Goal: Find specific page/section: Find specific page/section

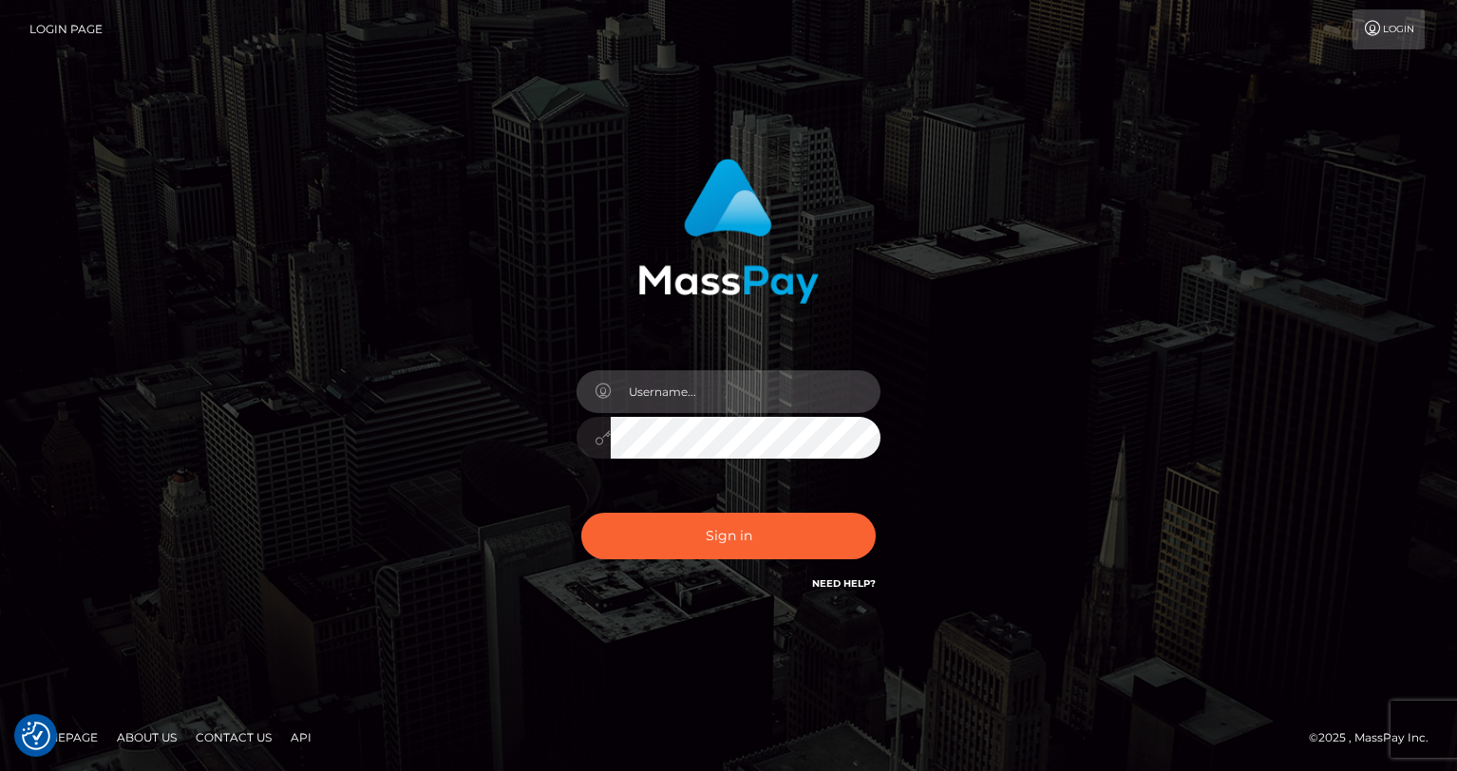
click at [690, 378] on input "text" at bounding box center [746, 391] width 270 height 43
type input "oli.fanvue"
click at [742, 398] on input "text" at bounding box center [746, 391] width 270 height 43
type input "oli.fanvue"
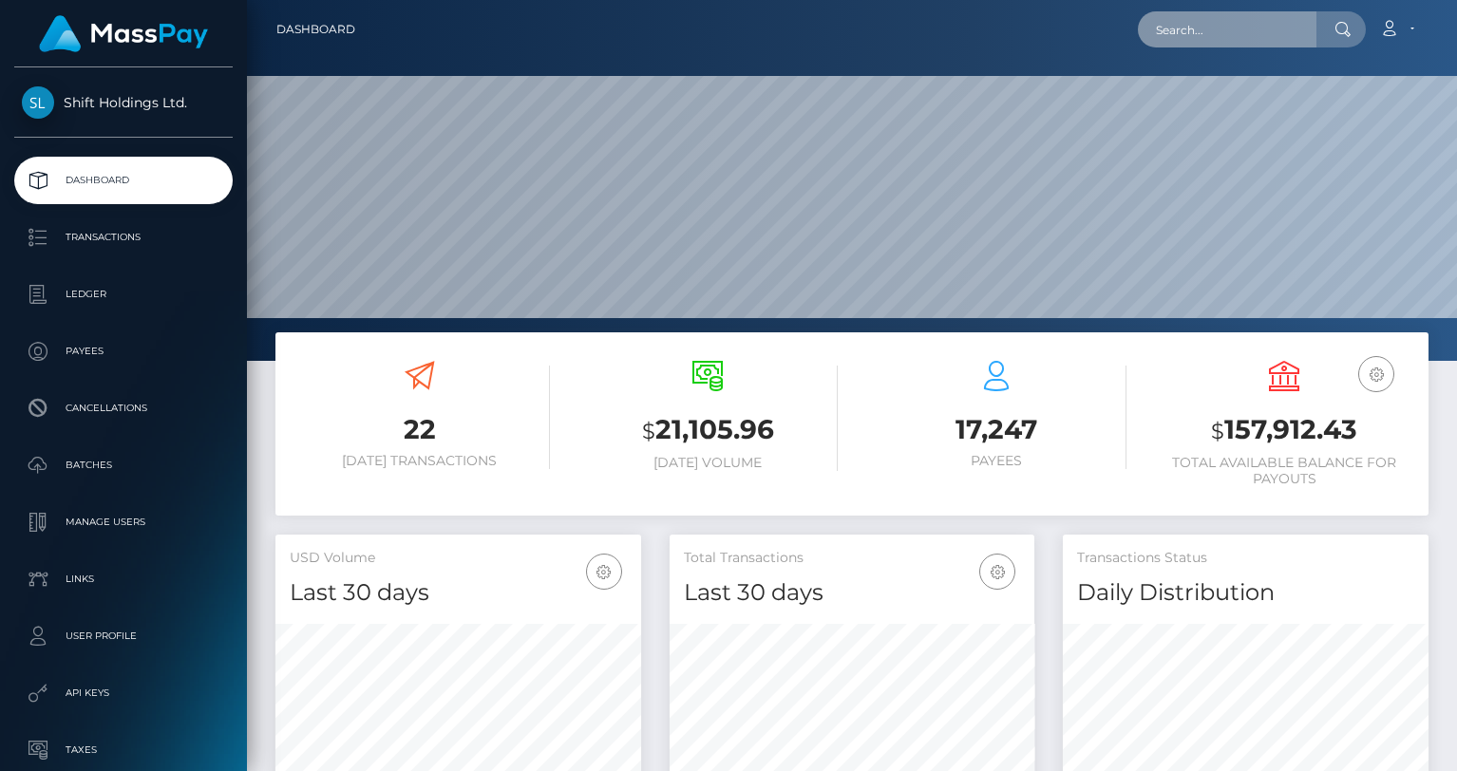
scroll to position [336, 366]
click at [1208, 28] on input "text" at bounding box center [1226, 29] width 179 height 36
paste input "cilviaakinyi@gmail.com"
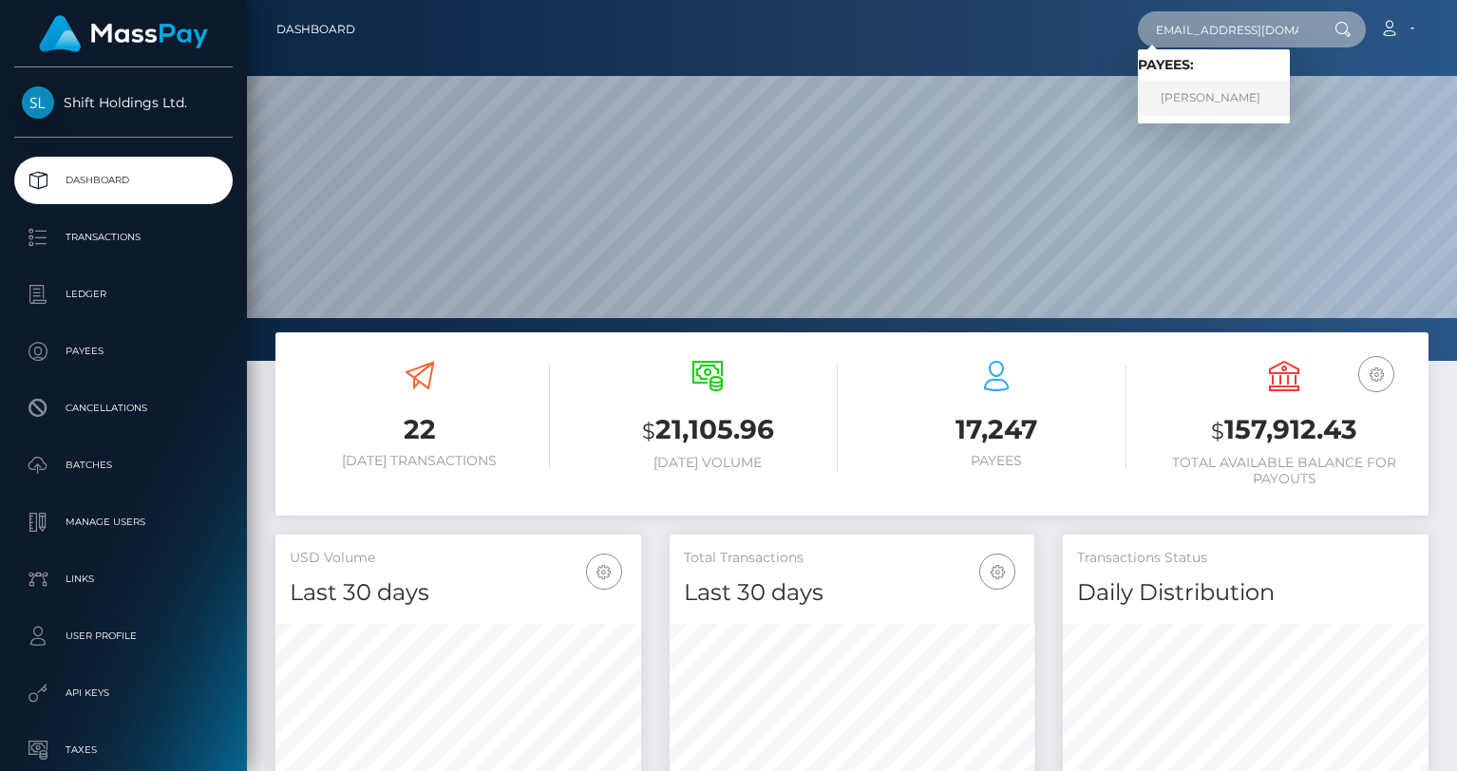
type input "[EMAIL_ADDRESS][DOMAIN_NAME]"
click at [1215, 90] on link "Zainabu Amina Ohuru" at bounding box center [1213, 98] width 152 height 35
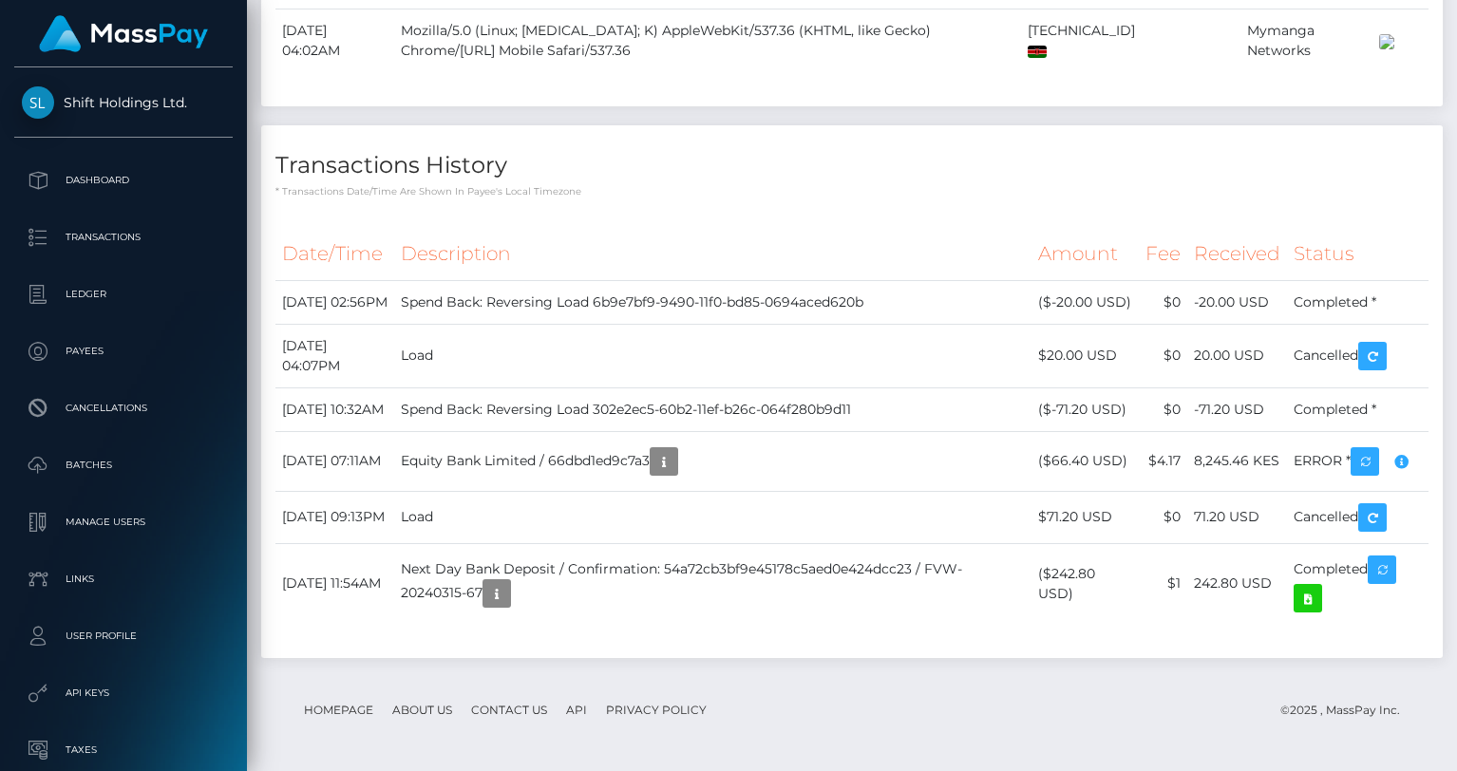
scroll to position [228, 366]
